Goal: Find contact information: Obtain details needed to contact an individual or organization

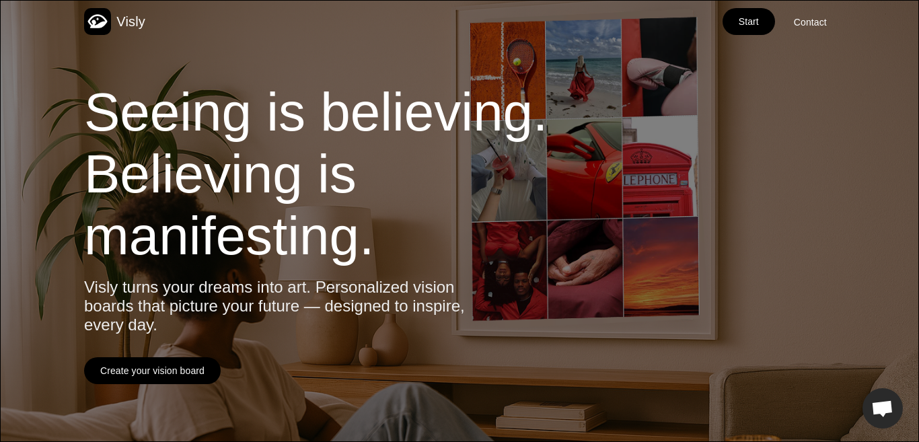
click at [804, 24] on div "Contact" at bounding box center [810, 21] width 33 height 13
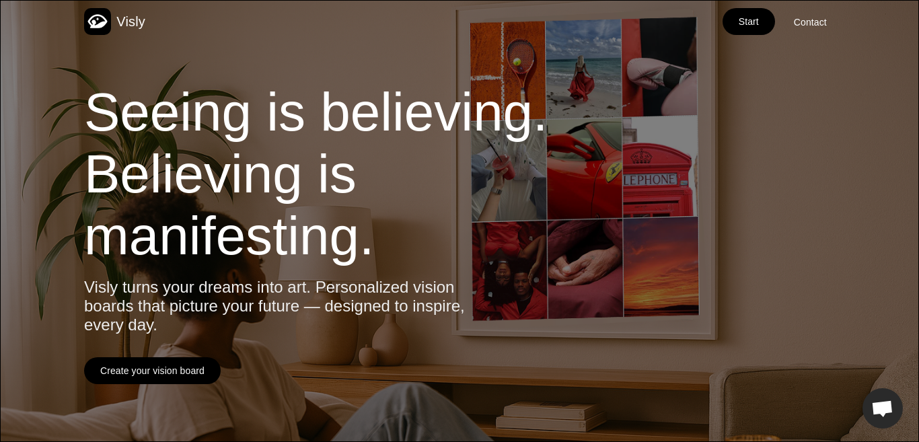
click at [806, 25] on div "Contact" at bounding box center [810, 21] width 33 height 13
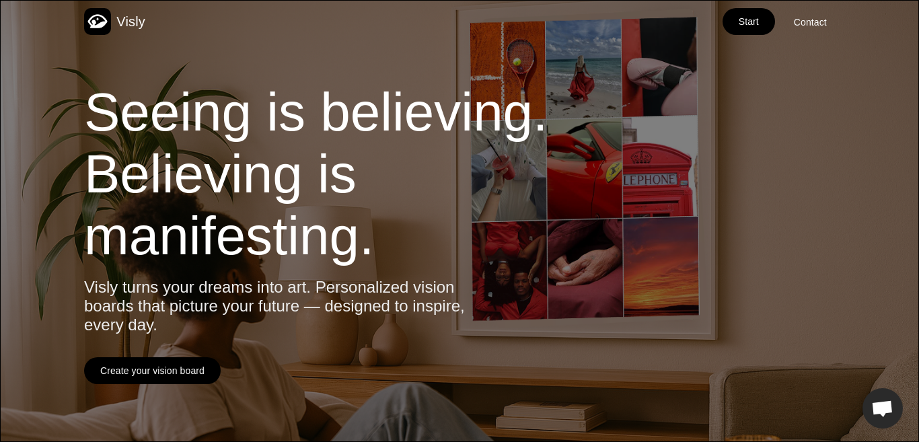
click at [806, 25] on div "Contact" at bounding box center [810, 21] width 33 height 13
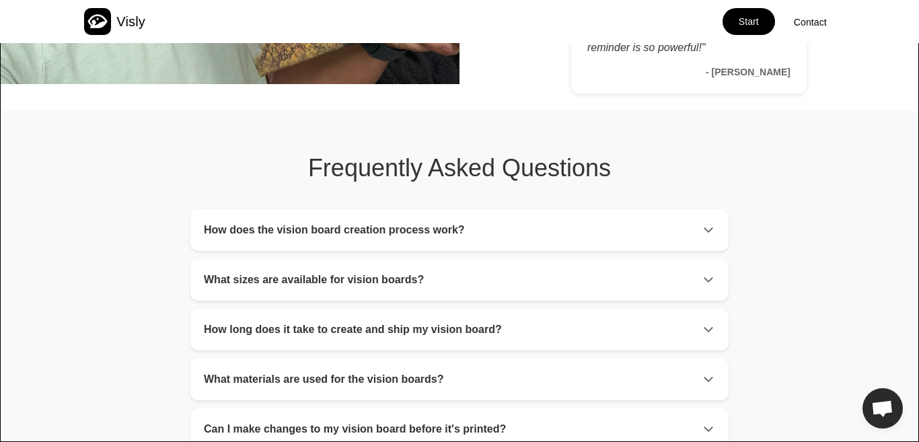
scroll to position [2160, 0]
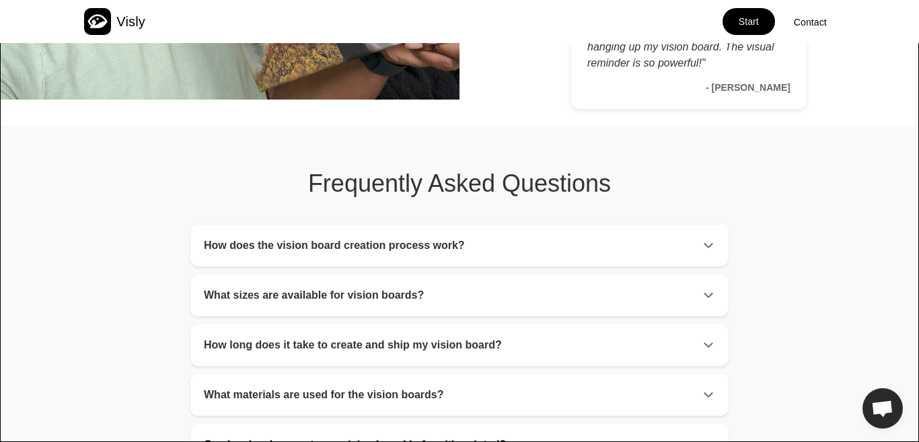
click at [803, 27] on div "Contact" at bounding box center [810, 21] width 33 height 13
click at [800, 20] on div "Contact" at bounding box center [810, 21] width 33 height 13
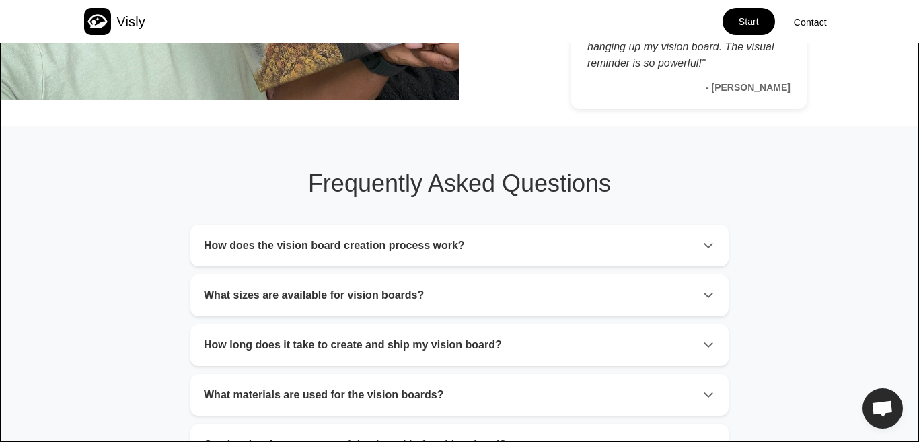
click at [800, 20] on div "Contact" at bounding box center [810, 21] width 33 height 13
